Goal: Transaction & Acquisition: Register for event/course

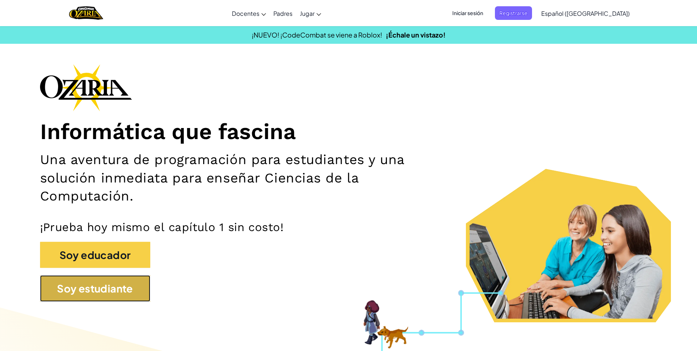
click at [126, 292] on button "Soy estudiante" at bounding box center [95, 288] width 110 height 26
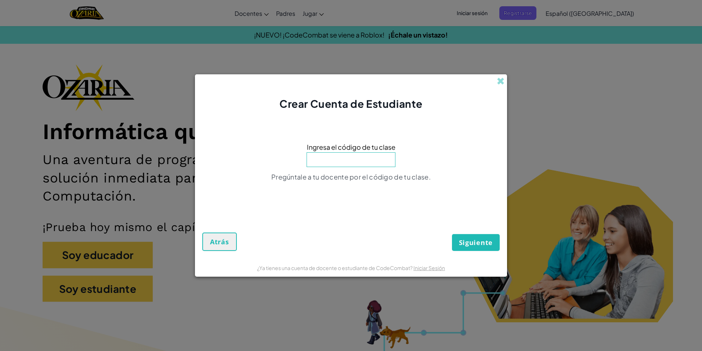
click at [357, 160] on input at bounding box center [351, 159] width 89 height 15
click at [499, 80] on span at bounding box center [501, 81] width 8 height 8
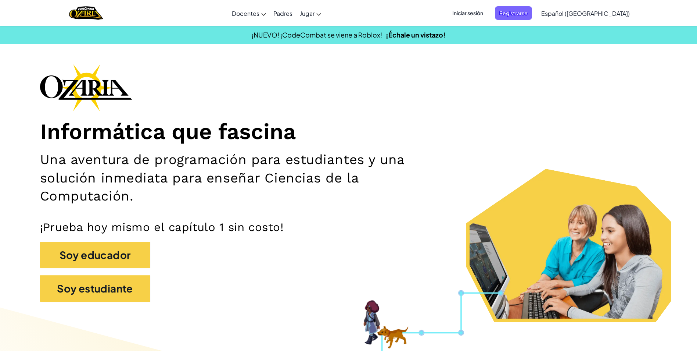
click at [488, 15] on span "Iniciar sesión" at bounding box center [468, 13] width 40 height 14
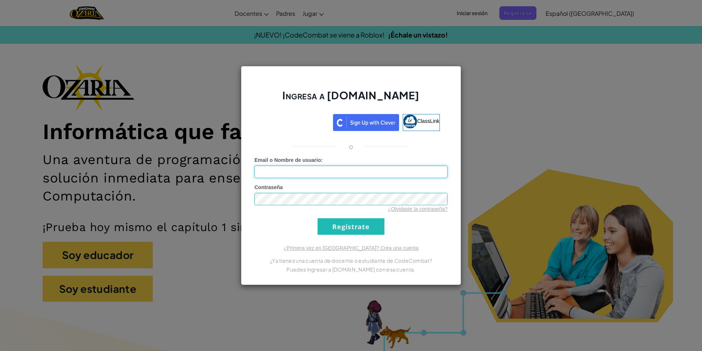
click at [353, 177] on input "Email o Nombre de usuario :" at bounding box center [351, 171] width 193 height 12
type input "[EMAIL_ADDRESS][DOMAIN_NAME]"
click at [371, 219] on input "Regístrate" at bounding box center [351, 226] width 67 height 17
